Goal: Transaction & Acquisition: Subscribe to service/newsletter

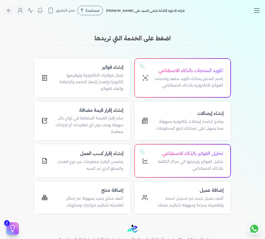
click at [254, 11] on icon "Toggle navigation" at bounding box center [257, 11] width 8 height 8
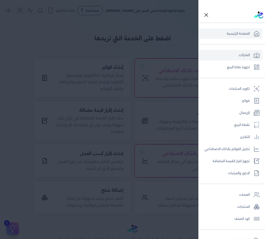
click at [246, 54] on link "الشركات" at bounding box center [231, 55] width 64 height 10
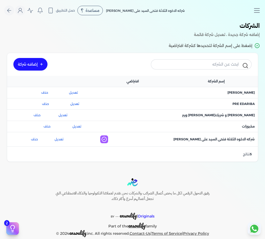
click at [34, 65] on link "إضافه شركة" at bounding box center [30, 64] width 34 height 13
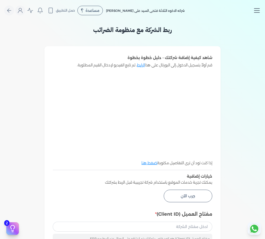
click at [256, 9] on line "Toggle navigation" at bounding box center [256, 9] width 5 height 0
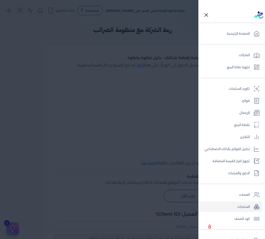
scroll to position [70, 0]
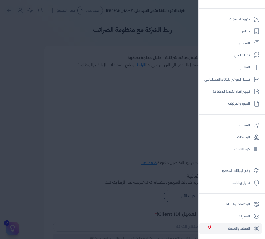
click at [244, 230] on link "الخطط والأسعار" at bounding box center [231, 228] width 64 height 10
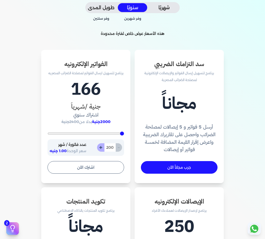
scroll to position [179, 0]
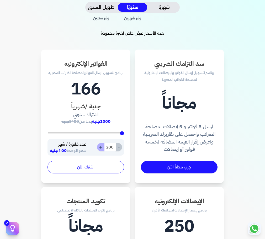
click at [103, 167] on button "اشترك الآن" at bounding box center [85, 167] width 77 height 13
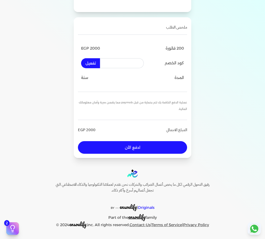
scroll to position [74, 0]
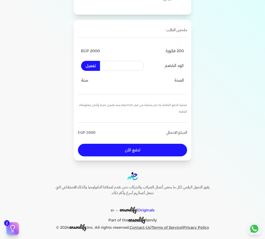
click at [118, 146] on button "ادفع الأن" at bounding box center [132, 150] width 109 height 13
